Goal: Information Seeking & Learning: Learn about a topic

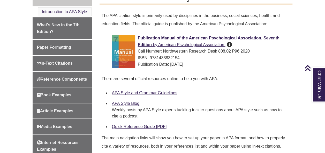
scroll to position [147, 0]
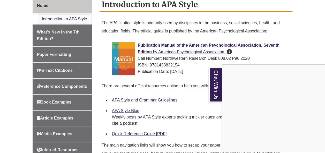
drag, startPoint x: 139, startPoint y: 31, endPoint x: 195, endPoint y: 33, distance: 56.4
click at [193, 35] on div "Chat With Us" at bounding box center [162, 76] width 325 height 153
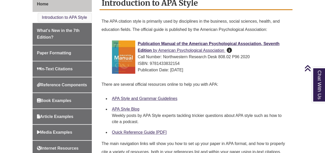
scroll to position [121, 0]
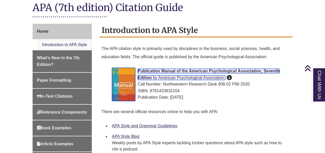
click at [160, 72] on span "Publication Manual of the American Psychological Association, Seventh Edition" at bounding box center [209, 74] width 142 height 11
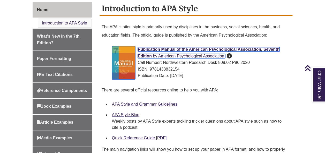
scroll to position [96, 0]
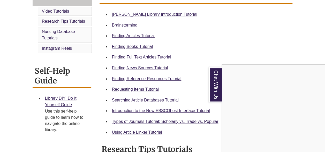
scroll to position [181, 0]
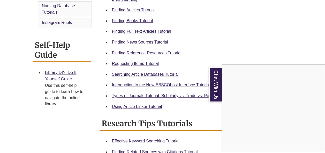
click at [120, 22] on div "Chat With Us" at bounding box center [162, 76] width 325 height 153
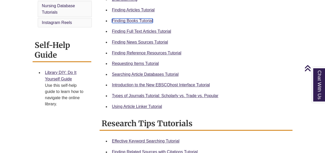
click at [126, 21] on link "Finding Books Tutorial" at bounding box center [132, 21] width 41 height 4
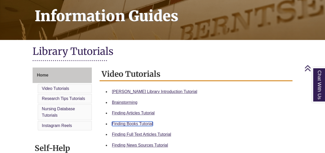
scroll to position [103, 0]
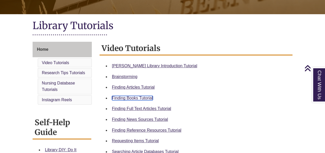
click at [131, 97] on link "Finding Books Tutorial" at bounding box center [132, 98] width 41 height 4
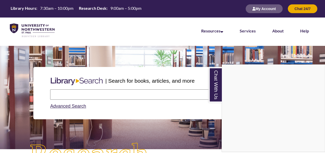
click at [88, 94] on div "Chat With Us" at bounding box center [162, 76] width 325 height 153
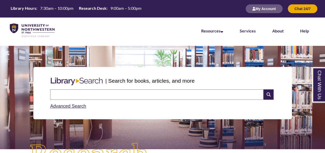
click at [88, 94] on input "text" at bounding box center [156, 95] width 213 height 10
type input "*"
type input "**********"
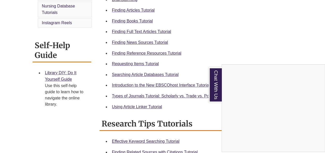
scroll to position [181, 0]
click at [130, 64] on div "Chat With Us" at bounding box center [162, 76] width 325 height 153
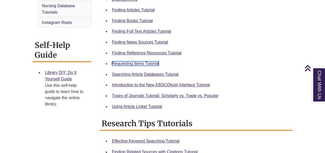
click at [130, 64] on link "Requesting Items Tutorial" at bounding box center [135, 63] width 47 height 4
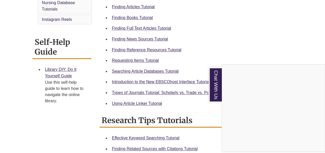
scroll to position [233, 0]
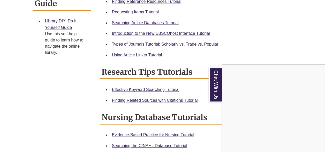
click at [163, 46] on div "Chat With Us" at bounding box center [162, 76] width 325 height 153
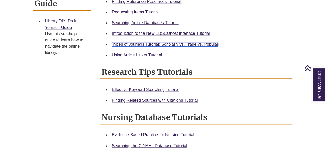
click at [161, 45] on link "Types of Journals Tutorial: Scholarly vs. Trade vs. Popular" at bounding box center [165, 44] width 106 height 4
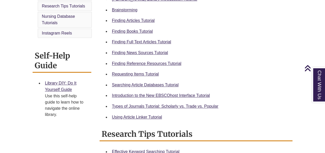
scroll to position [181, 0]
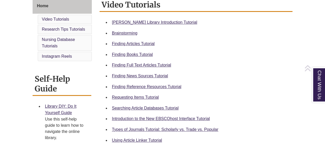
scroll to position [155, 0]
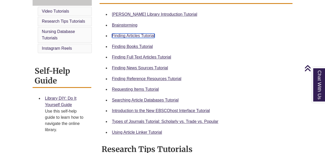
click at [121, 36] on link "Finding Articles Tutorial" at bounding box center [133, 36] width 43 height 4
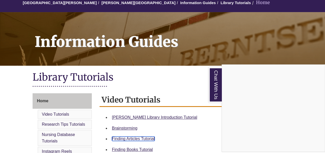
scroll to position [26, 0]
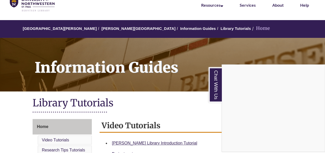
click at [105, 29] on div "Chat With Us" at bounding box center [162, 76] width 325 height 153
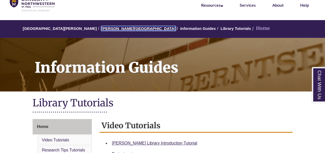
click at [104, 28] on link "[PERSON_NAME][GEOGRAPHIC_DATA]" at bounding box center [138, 28] width 74 height 4
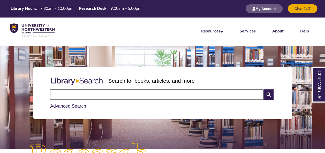
drag, startPoint x: 104, startPoint y: 95, endPoint x: 107, endPoint y: 95, distance: 3.6
click at [104, 95] on input "text" at bounding box center [156, 95] width 213 height 10
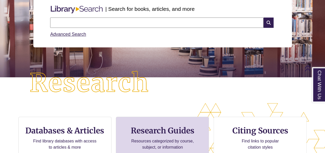
scroll to position [26, 0]
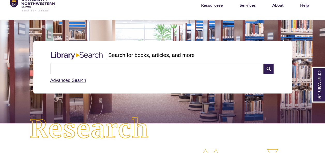
click at [104, 69] on input "text" at bounding box center [156, 69] width 213 height 10
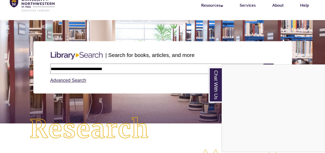
type input "**********"
click at [133, 67] on div "Chat With Us" at bounding box center [162, 76] width 325 height 153
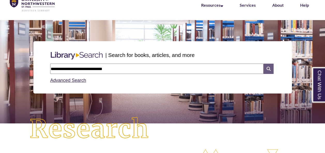
click at [266, 71] on icon at bounding box center [268, 69] width 10 height 10
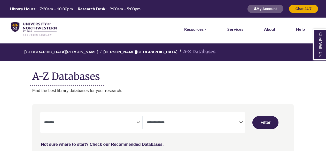
select select "Database Subject Filter"
select select "Database Types Filter"
select select "Database Subject Filter"
select select "Database Types Filter"
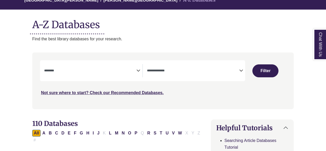
click at [137, 71] on icon "Search filters" at bounding box center [138, 70] width 4 height 8
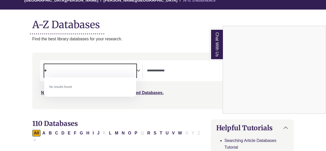
type textarea "*"
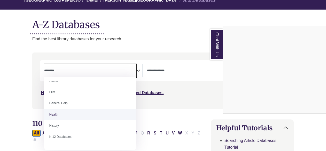
scroll to position [181, 0]
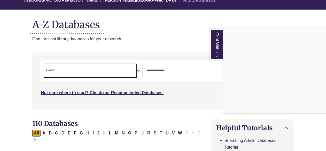
select select "*****"
click at [199, 70] on div "Chat With Us" at bounding box center [163, 75] width 326 height 151
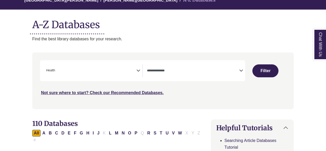
click at [241, 72] on icon "Search filters" at bounding box center [241, 70] width 4 height 8
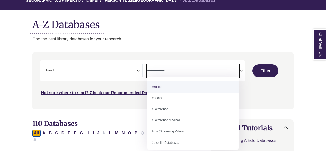
click at [241, 72] on icon "Search filters" at bounding box center [241, 70] width 4 height 8
click at [192, 33] on div "University of Northwestern - St. Paul Berntsen Library A-Z Databases A-Z Databa…" at bounding box center [163, 17] width 277 height 50
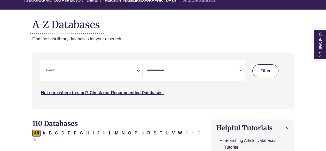
click at [267, 70] on button "Filter" at bounding box center [265, 70] width 26 height 13
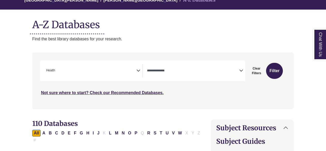
select select "Database Types Filter"
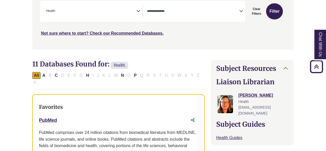
scroll to position [52, 0]
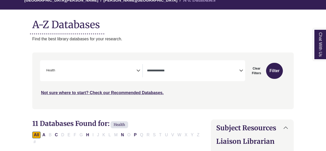
click at [137, 70] on icon "Search filters" at bounding box center [138, 70] width 4 height 8
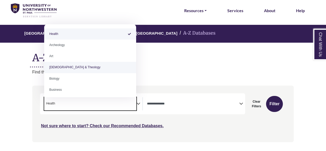
scroll to position [0, 0]
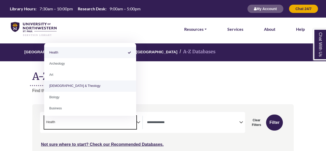
click at [173, 91] on p "Find the best library databases for your research." at bounding box center [163, 90] width 262 height 7
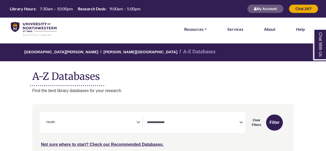
click at [91, 123] on span "× Health" at bounding box center [90, 122] width 92 height 13
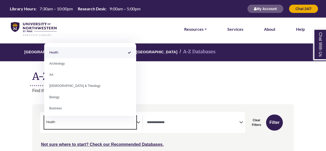
select select "Database Subject Filter"
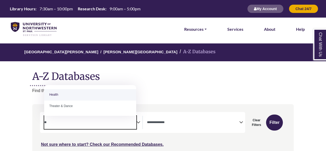
type textarea "*"
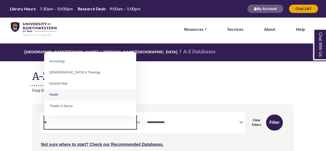
type textarea "**"
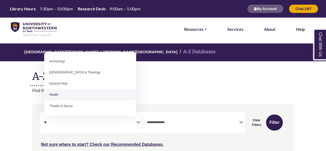
select select "*****"
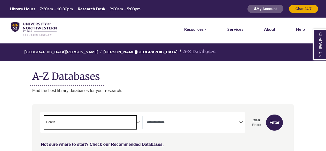
scroll to position [78, 0]
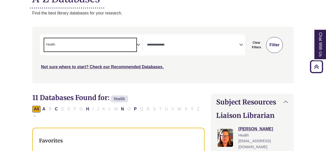
click at [275, 44] on button "Filter" at bounding box center [274, 45] width 17 height 16
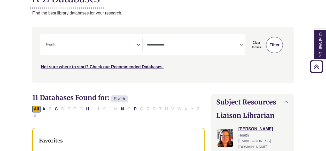
select select "Database Types Filter"
click at [241, 43] on icon "Search filters" at bounding box center [241, 44] width 4 height 8
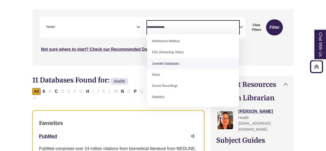
scroll to position [103, 0]
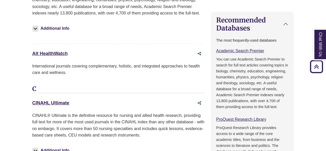
scroll to position [388, 0]
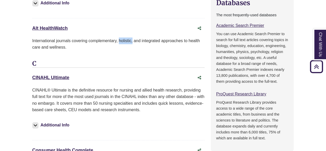
drag, startPoint x: 119, startPoint y: 30, endPoint x: 133, endPoint y: 30, distance: 14.2
click at [133, 37] on p "International journals covering complementary, holistic, and integrated approac…" at bounding box center [118, 43] width 172 height 13
drag, startPoint x: 133, startPoint y: 30, endPoint x: 89, endPoint y: 44, distance: 45.9
click at [89, 44] on div "International journals covering complementary, holistic, and integrated approac…" at bounding box center [118, 45] width 172 height 17
drag, startPoint x: 74, startPoint y: 21, endPoint x: 31, endPoint y: 19, distance: 43.4
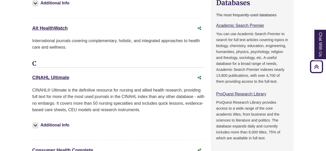
click at [31, 19] on div "11 Databases Found for: Health Edit Filters Clear Filters/Browse All Databases …" at bounding box center [118, 132] width 179 height 698
copy link "Alt HealthWatch"
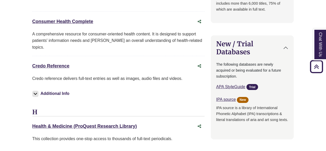
scroll to position [517, 0]
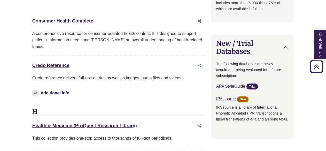
drag, startPoint x: 97, startPoint y: 13, endPoint x: 29, endPoint y: 9, distance: 67.8
click at [29, 9] on div "11 Databases Found for: Health Edit Filters Clear Filters/Browse All Databases …" at bounding box center [118, 3] width 179 height 698
copy link "Consumer Health Complete"
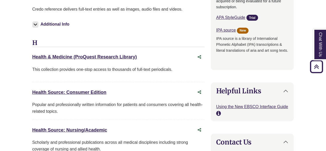
scroll to position [586, 0]
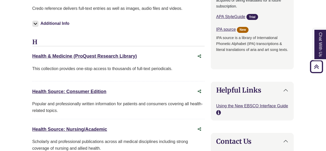
drag, startPoint x: 107, startPoint y: 77, endPoint x: 32, endPoint y: 73, distance: 76.1
copy link "Health Source: Consumer Edition"
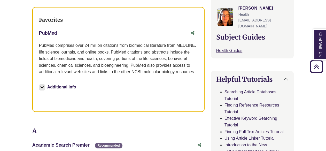
scroll to position [69, 0]
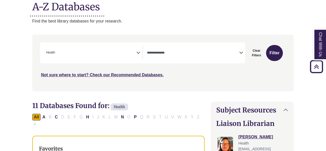
click at [139, 52] on icon "Search filters" at bounding box center [138, 52] width 4 height 8
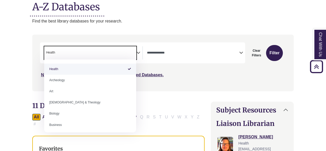
click at [127, 35] on nav "**********" at bounding box center [163, 63] width 262 height 56
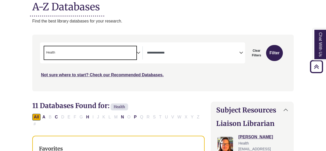
click at [60, 52] on span "× Health" at bounding box center [90, 52] width 92 height 13
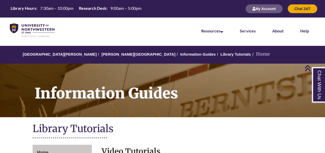
scroll to position [155, 0]
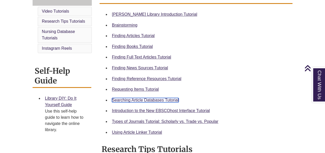
click at [127, 101] on link "Searching Article Databases Tutorial" at bounding box center [145, 100] width 67 height 4
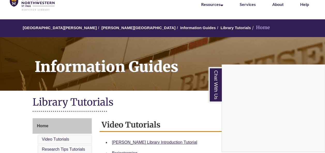
scroll to position [26, 0]
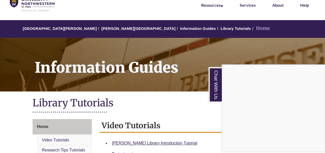
click at [111, 28] on div "Chat With Us" at bounding box center [162, 76] width 325 height 153
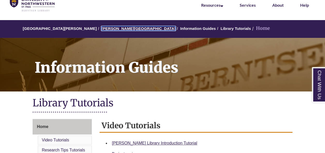
click at [110, 28] on link "[PERSON_NAME][GEOGRAPHIC_DATA]" at bounding box center [138, 28] width 74 height 4
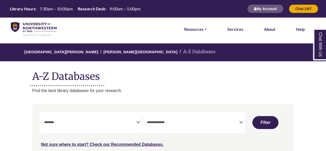
select select "Database Subject Filter"
select select "Database Types Filter"
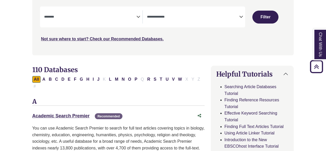
scroll to position [129, 0]
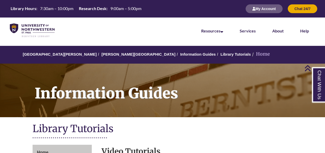
scroll to position [155, 0]
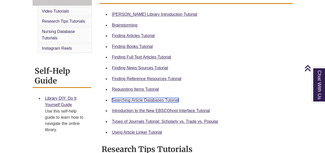
click at [132, 101] on link "Searching Article Databases Tutorial" at bounding box center [145, 100] width 67 height 4
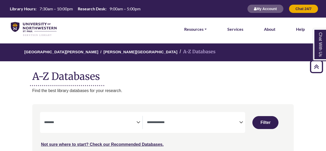
select select "Database Subject Filter"
select select "Database Types Filter"
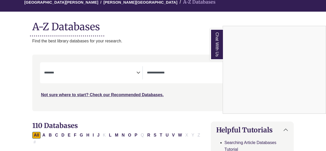
scroll to position [26, 0]
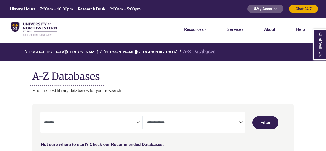
select select "Database Subject Filter"
select select "Database Types Filter"
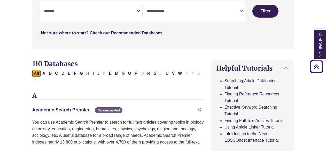
scroll to position [155, 0]
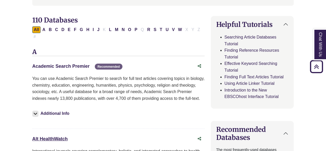
click at [60, 64] on link "Academic Search Premier This link opens in a new window" at bounding box center [60, 66] width 57 height 5
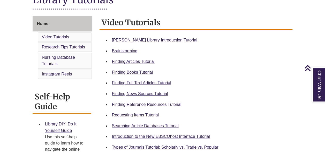
scroll to position [181, 0]
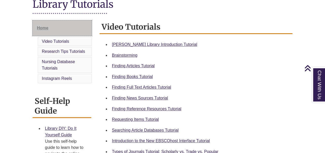
scroll to position [155, 0]
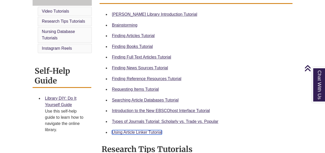
click at [128, 132] on link "Using Article Linker Tutorial" at bounding box center [137, 132] width 50 height 4
